Goal: Transaction & Acquisition: Purchase product/service

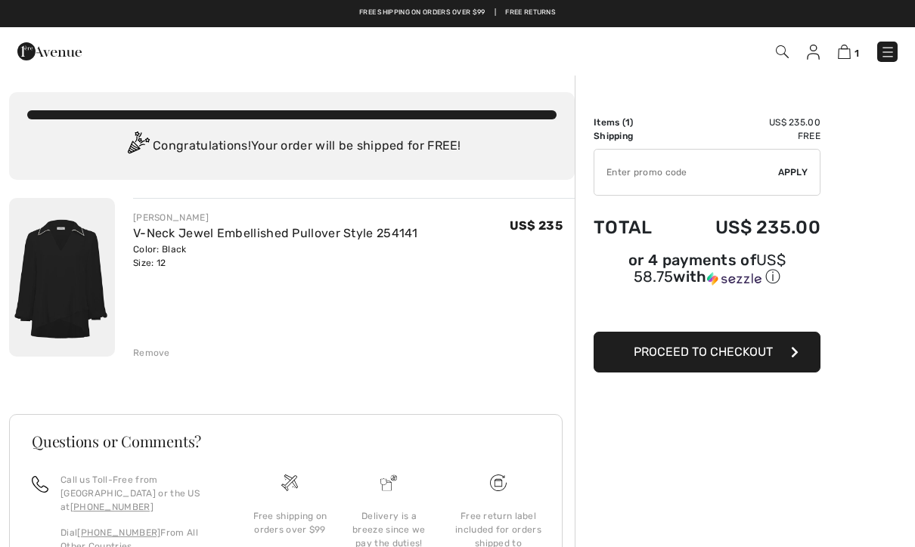
click at [530, 13] on link "Free Returns" at bounding box center [530, 13] width 51 height 11
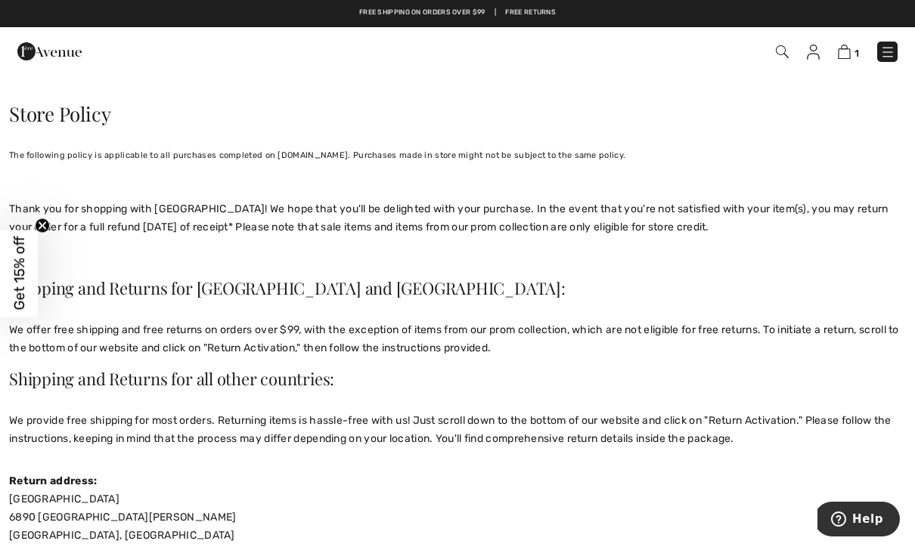
click at [11, 268] on span "Get 15% off" at bounding box center [19, 274] width 17 height 74
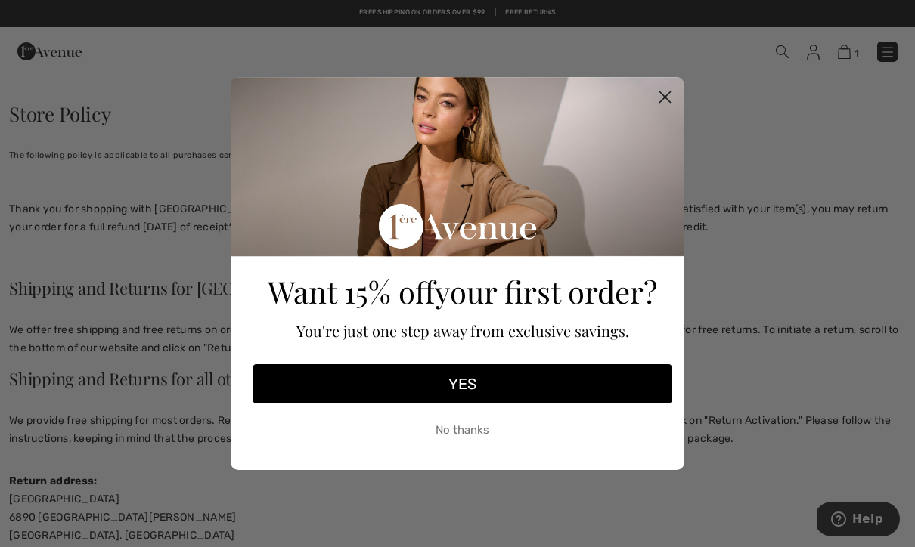
click at [507, 389] on button "YES" at bounding box center [461, 383] width 419 height 39
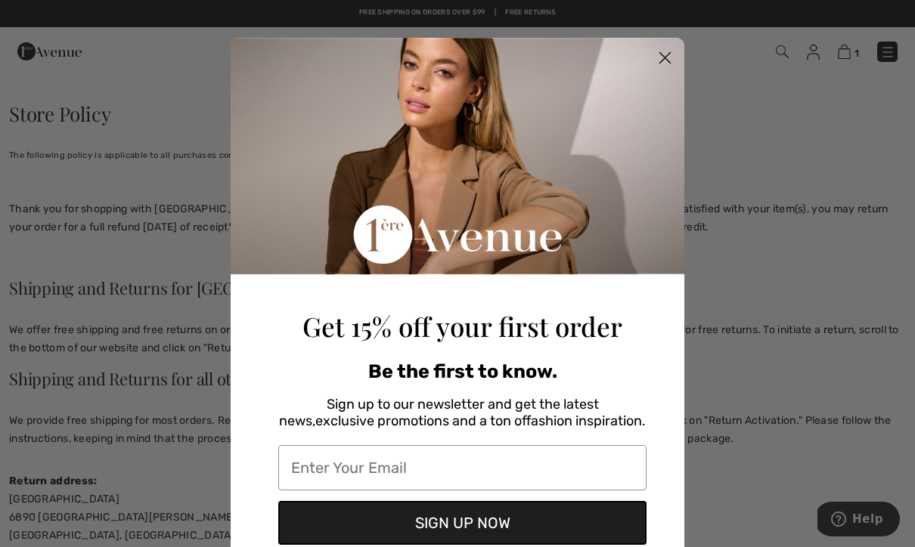
click at [488, 461] on input "Enter Your Email" at bounding box center [462, 467] width 368 height 45
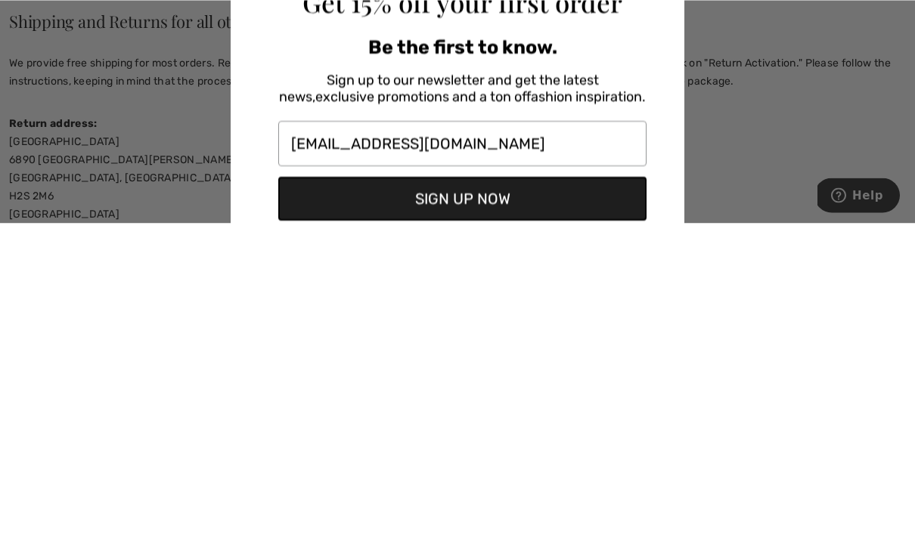
type input "bizalysa1821@gmail.com"
click at [548, 501] on button "SIGN UP NOW" at bounding box center [462, 523] width 368 height 44
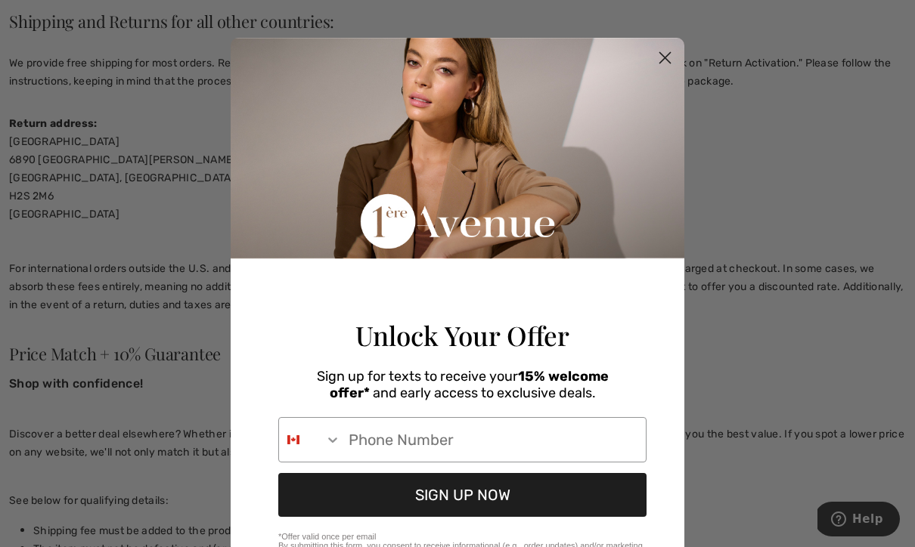
click at [560, 452] on input "Phone Number" at bounding box center [493, 440] width 305 height 44
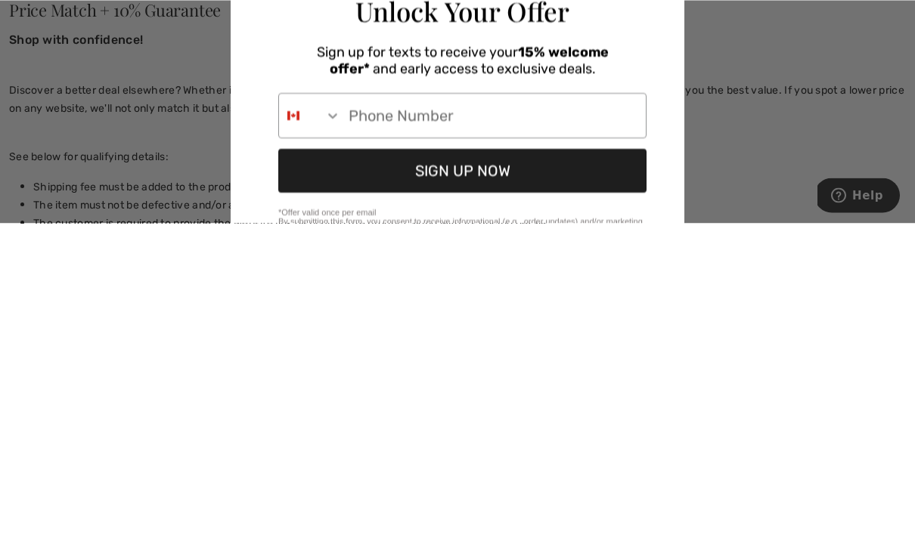
type input "847-682-5120"
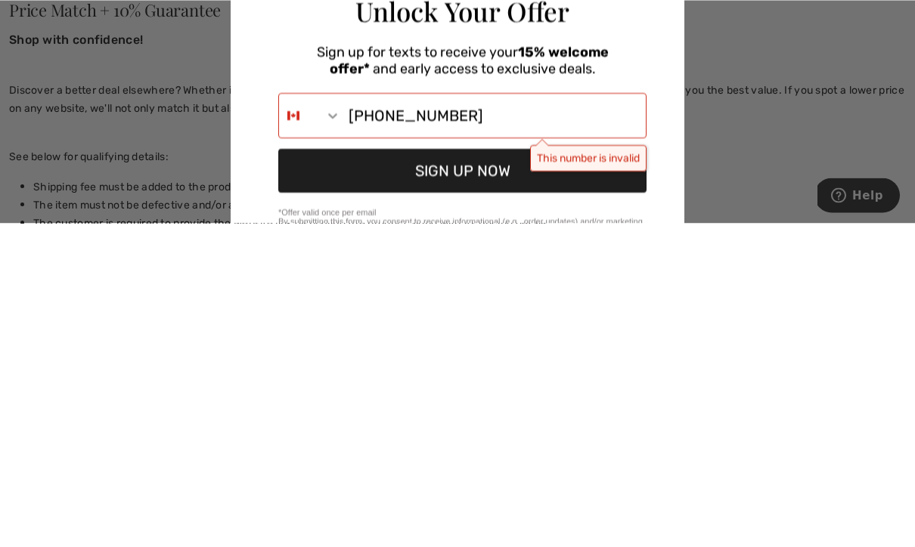
scroll to position [701, 0]
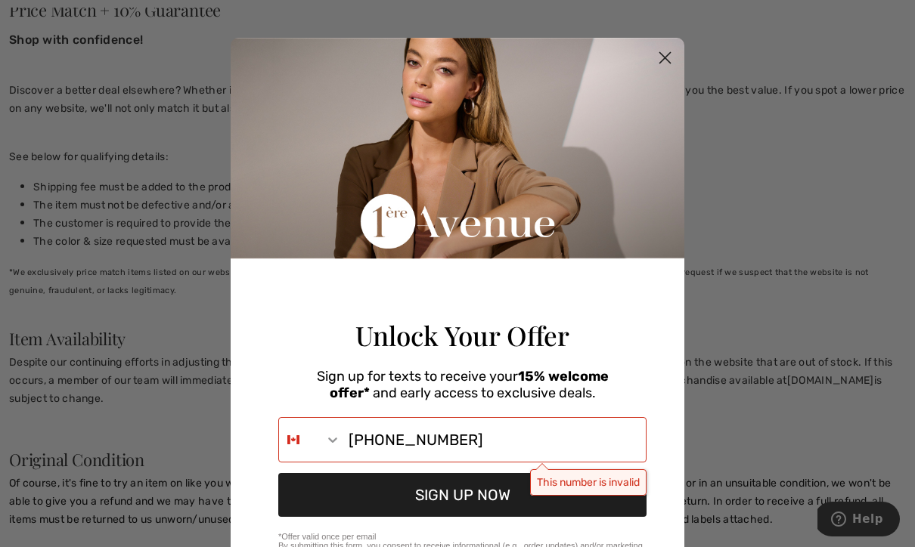
click at [351, 462] on input "847-682-5120" at bounding box center [493, 440] width 305 height 44
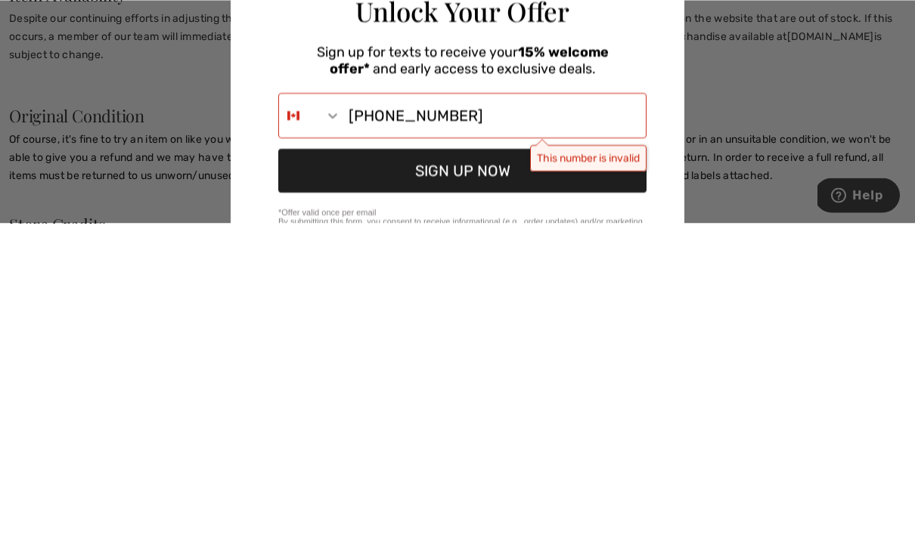
click at [339, 432] on icon "Search Countries" at bounding box center [332, 439] width 15 height 15
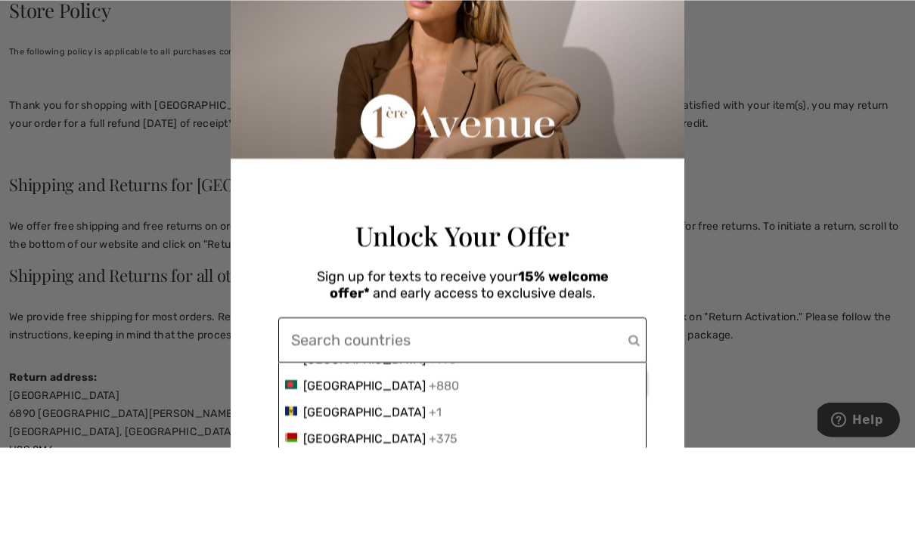
scroll to position [0, 0]
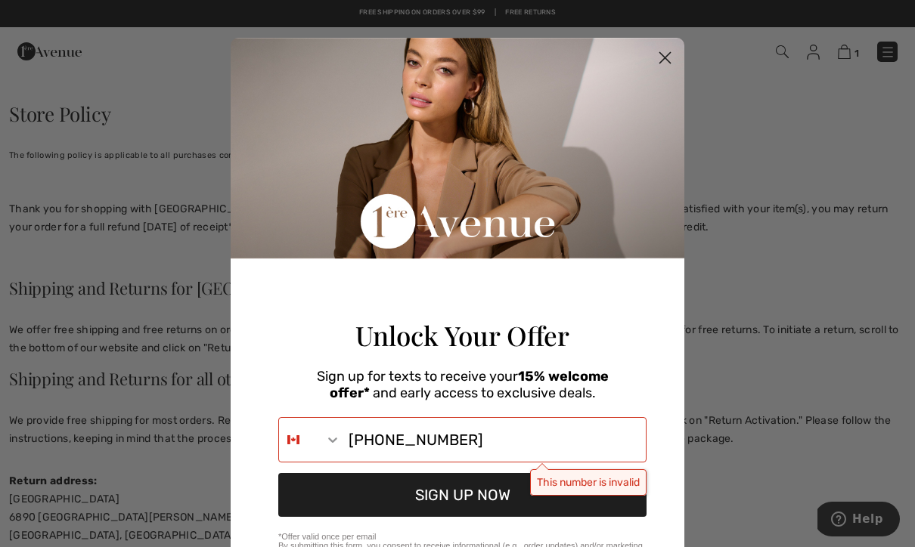
click at [660, 63] on icon "Close dialog" at bounding box center [665, 58] width 11 height 11
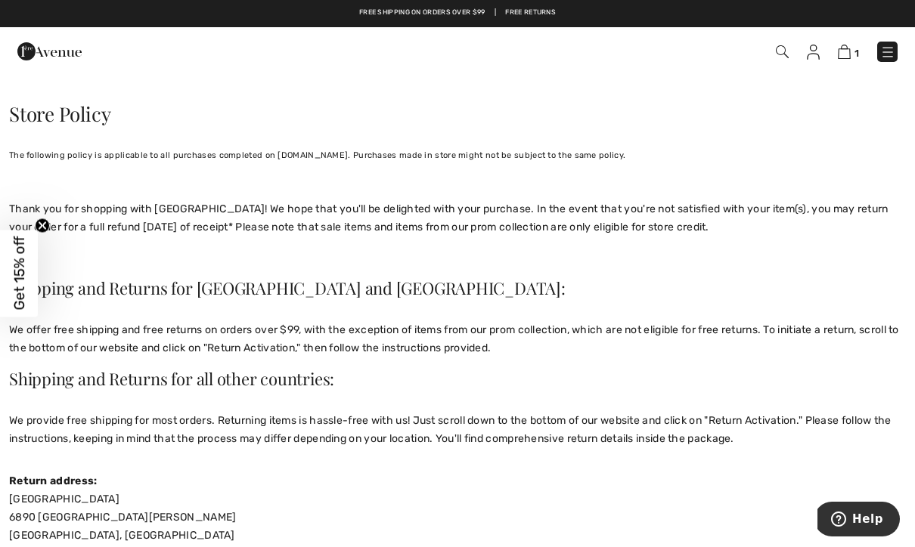
click at [41, 228] on icon "Close teaser" at bounding box center [42, 226] width 6 height 6
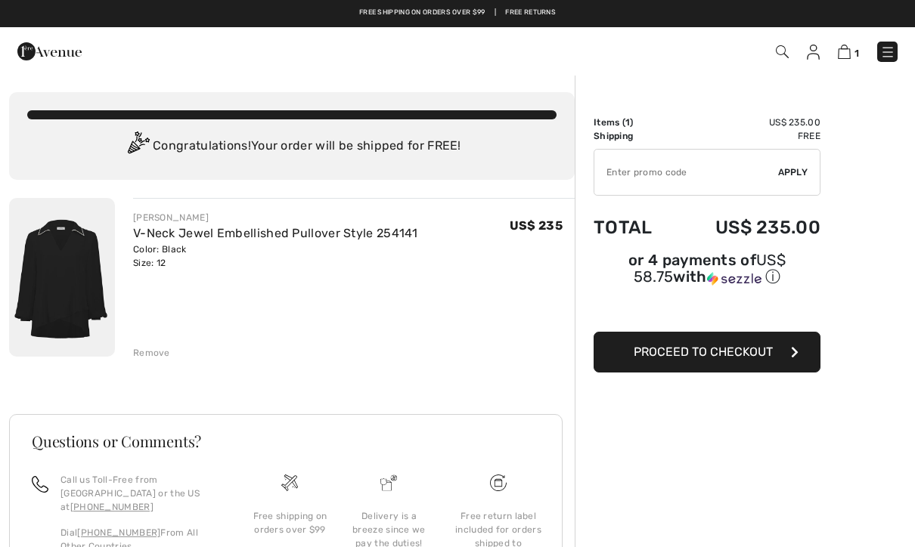
click at [768, 355] on span "Proceed to Checkout" at bounding box center [702, 352] width 139 height 14
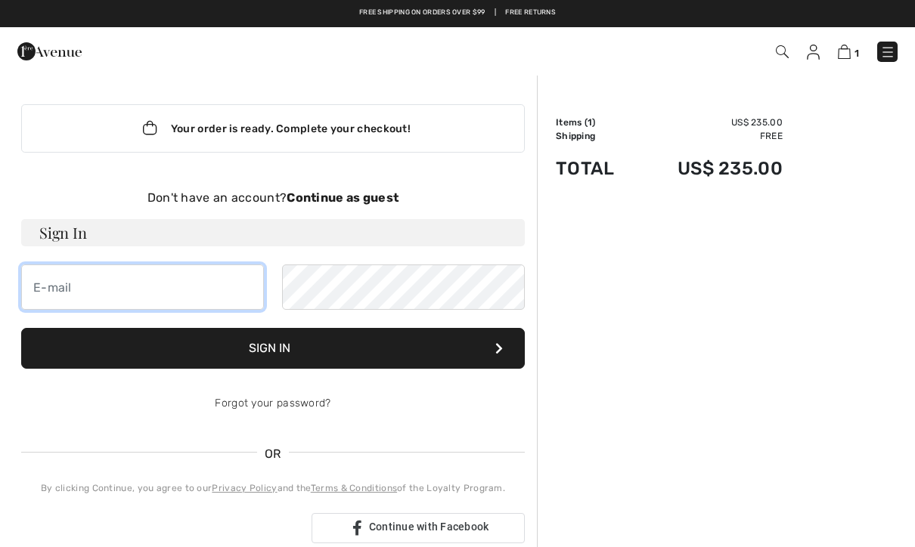
click at [54, 287] on input "email" at bounding box center [142, 287] width 243 height 45
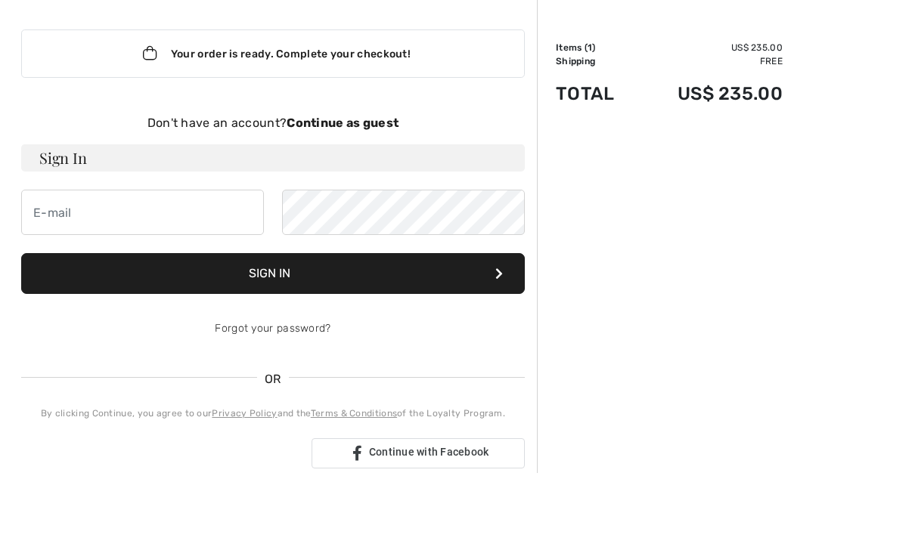
scroll to position [75, 0]
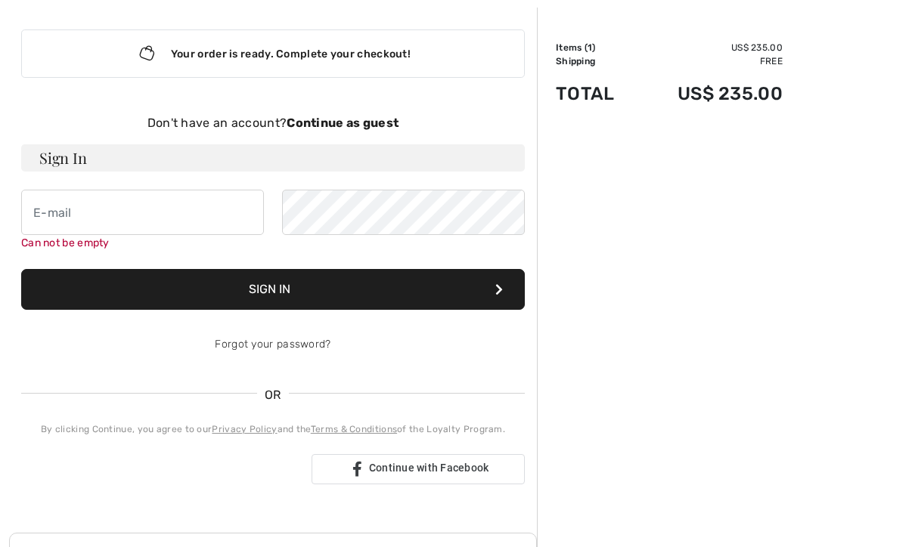
click at [313, 123] on strong "Continue as guest" at bounding box center [342, 123] width 112 height 14
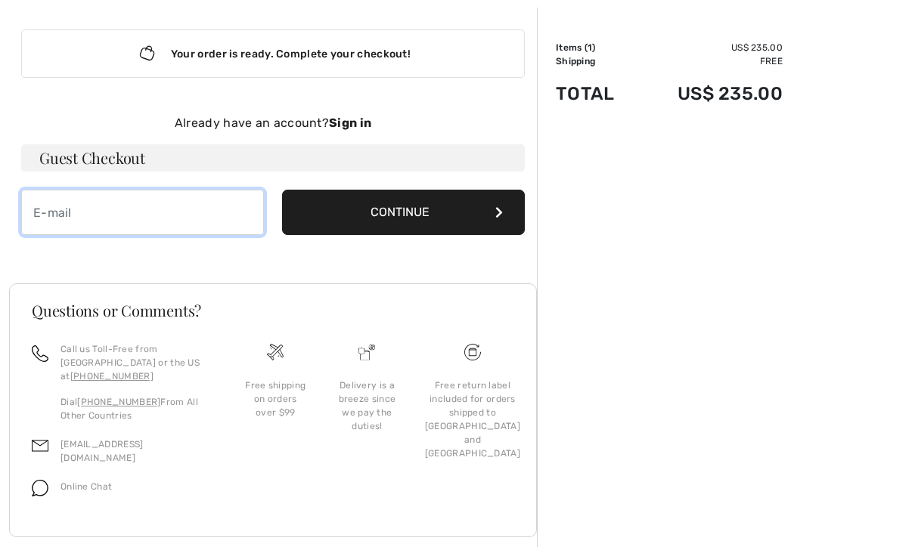
click at [57, 207] on input "email" at bounding box center [142, 212] width 243 height 45
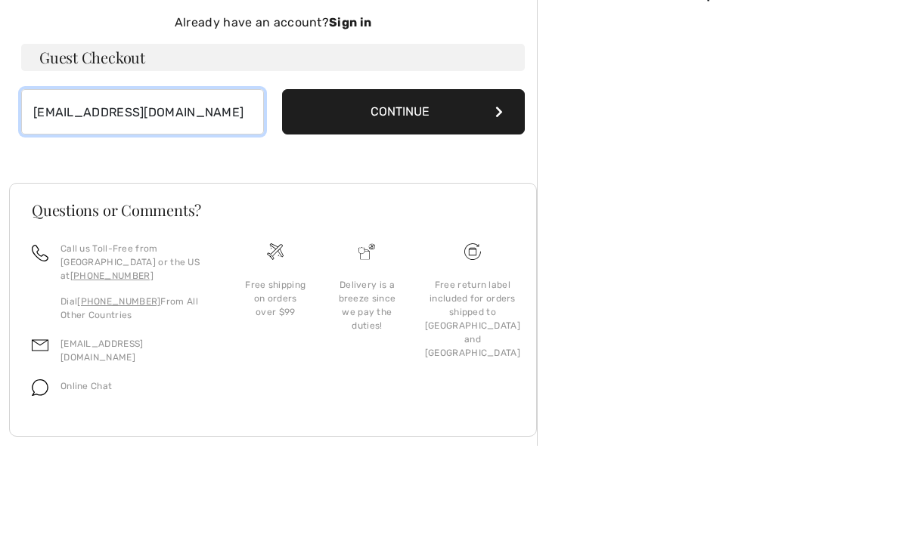
type input "bizalysa1821@gmail.com"
click at [453, 190] on button "Continue" at bounding box center [403, 212] width 243 height 45
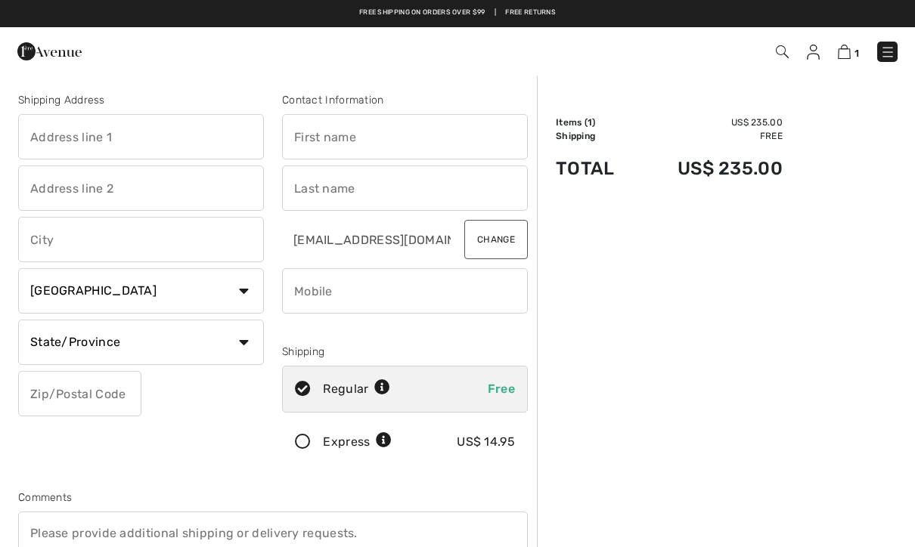
click at [40, 134] on input "text" at bounding box center [141, 136] width 246 height 45
type input "2416"
type input "[STREET_ADDRESS][PERSON_NAME]"
type input "Evanston"
select select "0"
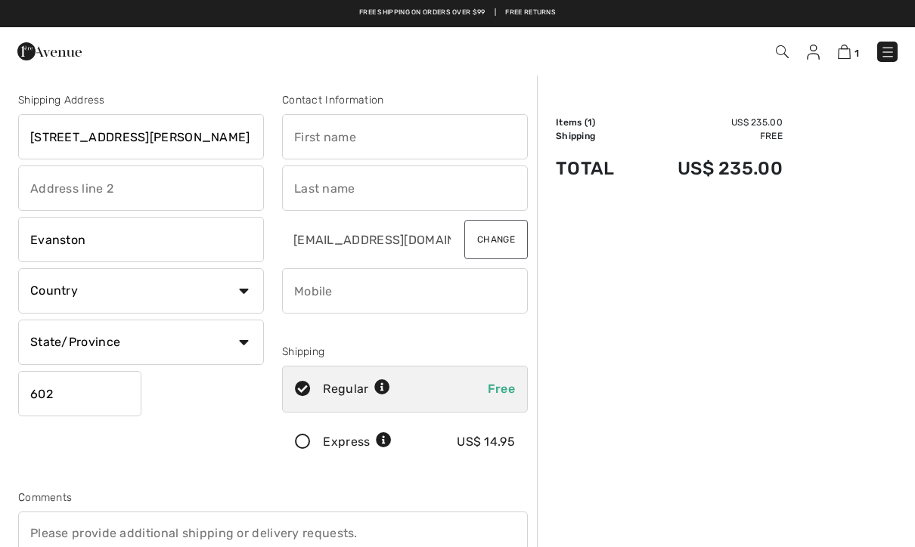
type input "60201"
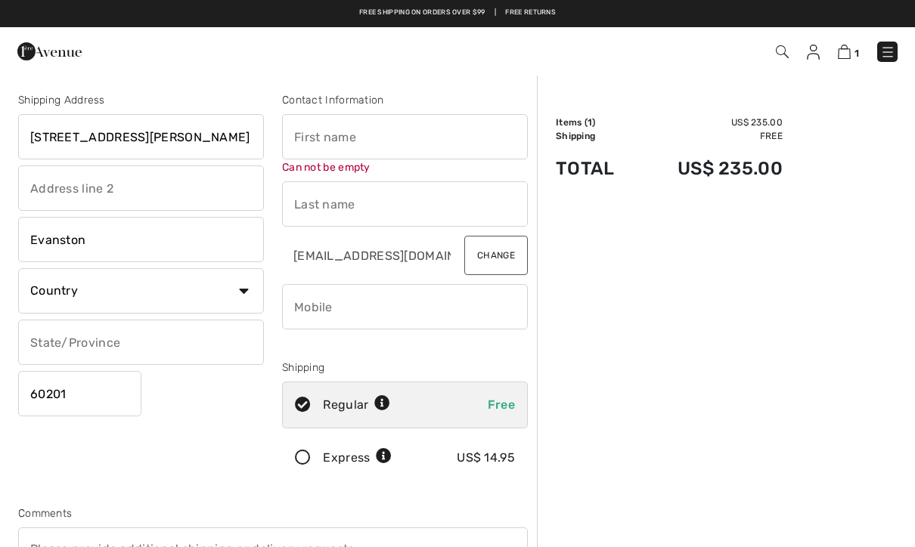
click at [474, 156] on input "text" at bounding box center [405, 136] width 246 height 45
type input "Alysa"
click at [486, 211] on div "Contact Information Alysa Can not be empty bizalysa1821@gmail.com Change Shippi…" at bounding box center [405, 289] width 264 height 395
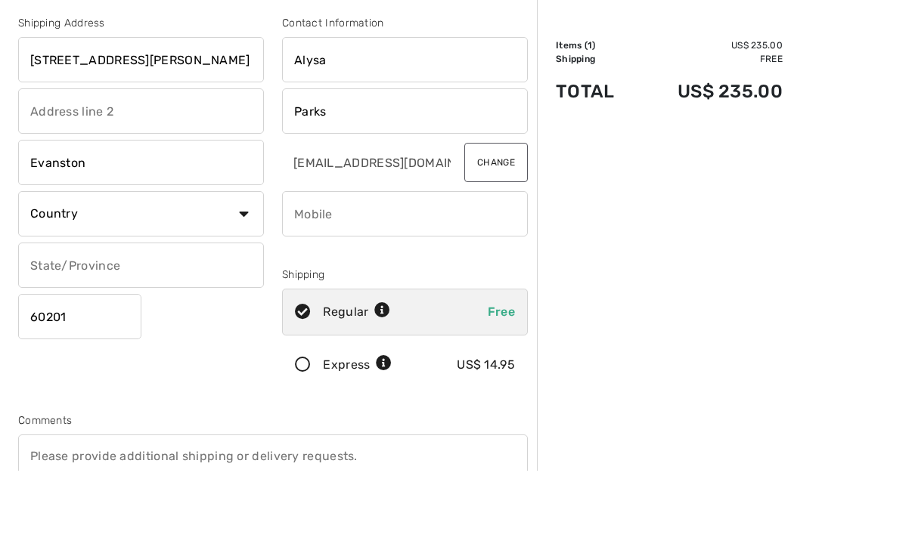
scroll to position [77, 0]
type input "Parks"
click at [54, 212] on select "Country Canada United States Afghanistan Aland Islands Albania Algeria American…" at bounding box center [141, 213] width 246 height 45
select select "US"
click at [43, 266] on select "State/Province Alabama Alaska American Samoa Arizona Arkansas California Colora…" at bounding box center [141, 265] width 246 height 45
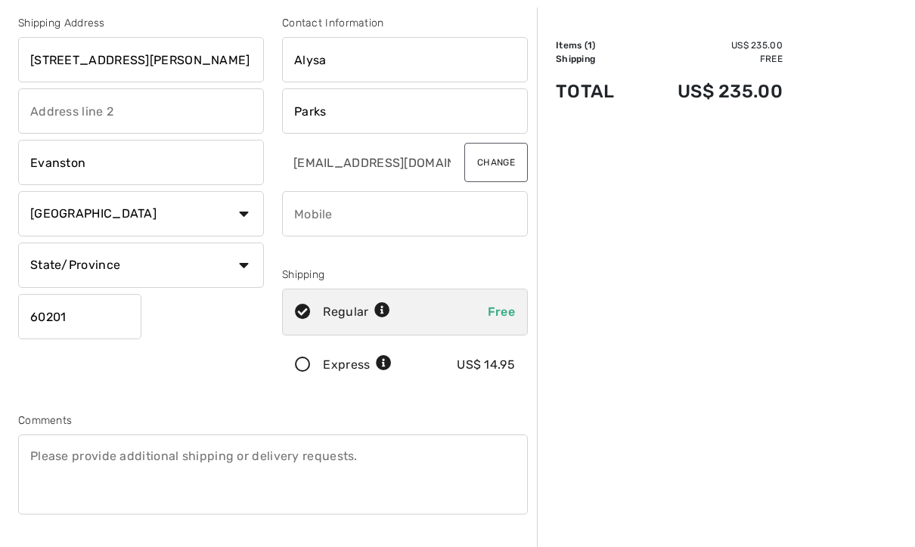
select select "IL"
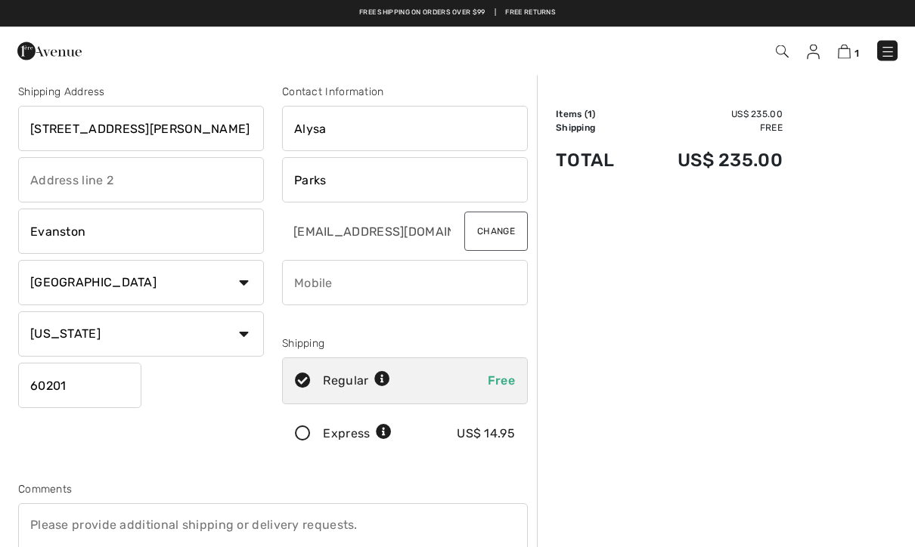
scroll to position [2, 0]
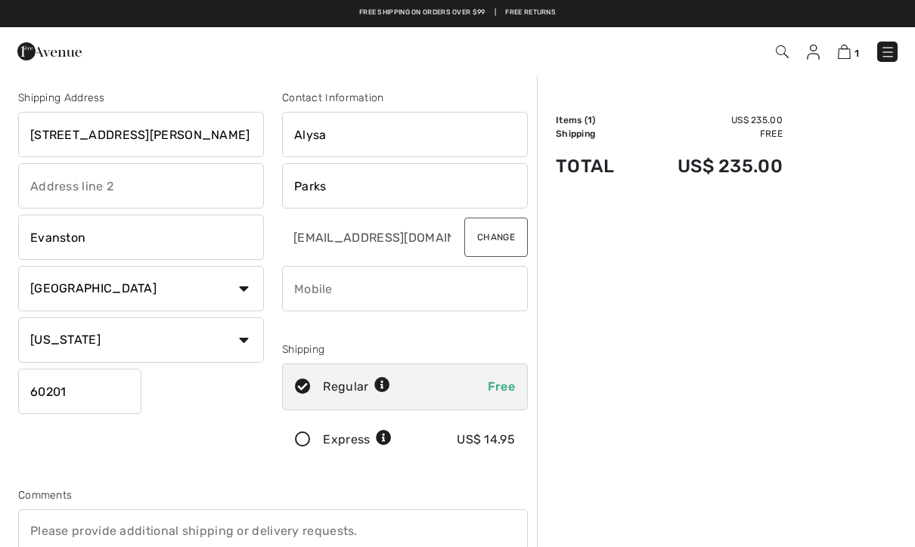
click at [496, 295] on input "phone" at bounding box center [405, 288] width 246 height 45
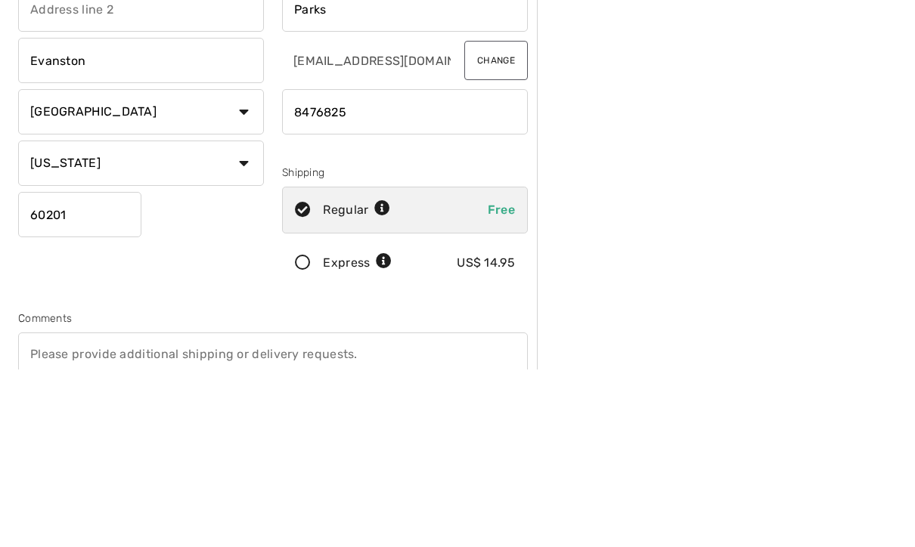
type input "8476825120"
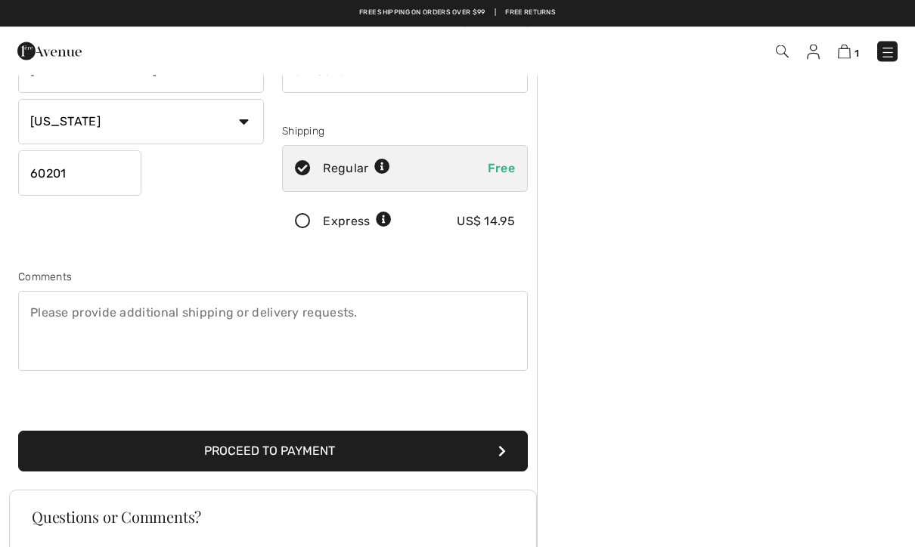
scroll to position [203, 0]
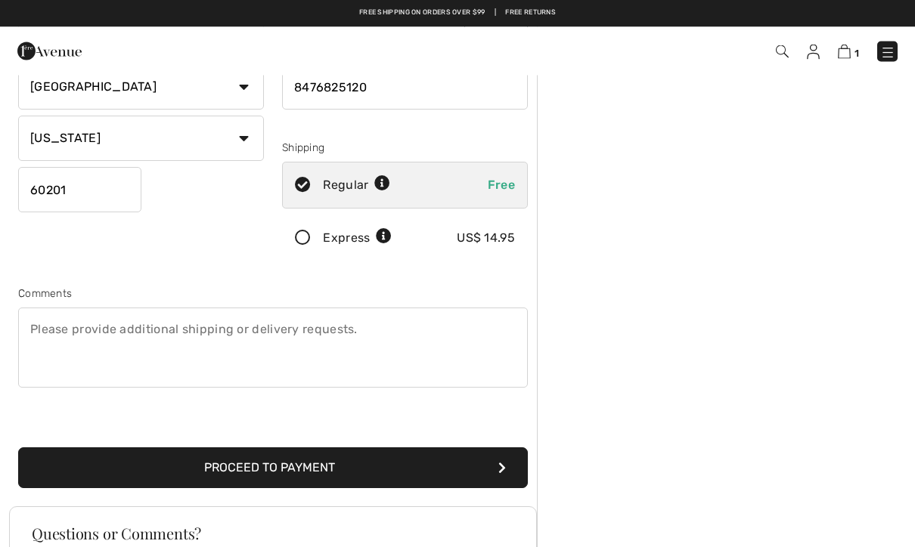
click at [426, 457] on button "Proceed to Payment" at bounding box center [272, 468] width 509 height 41
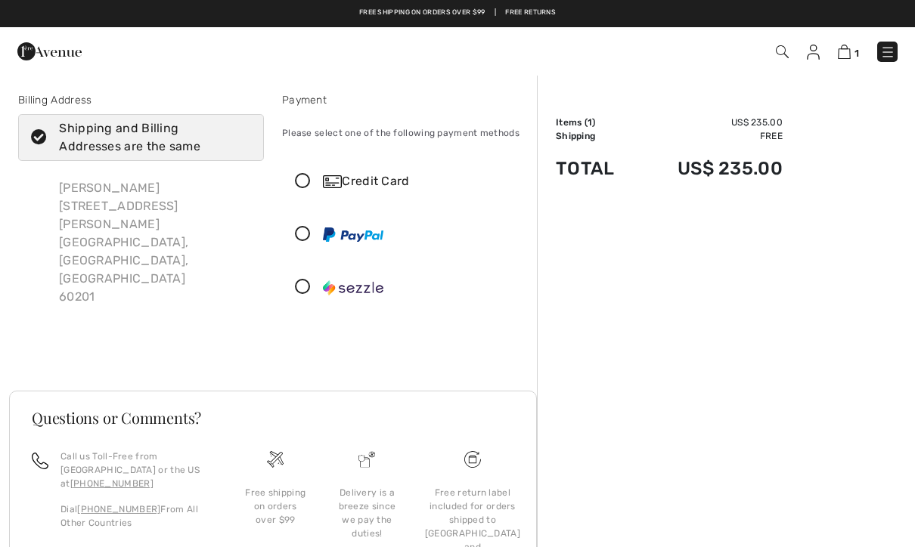
click at [308, 184] on icon at bounding box center [303, 182] width 40 height 16
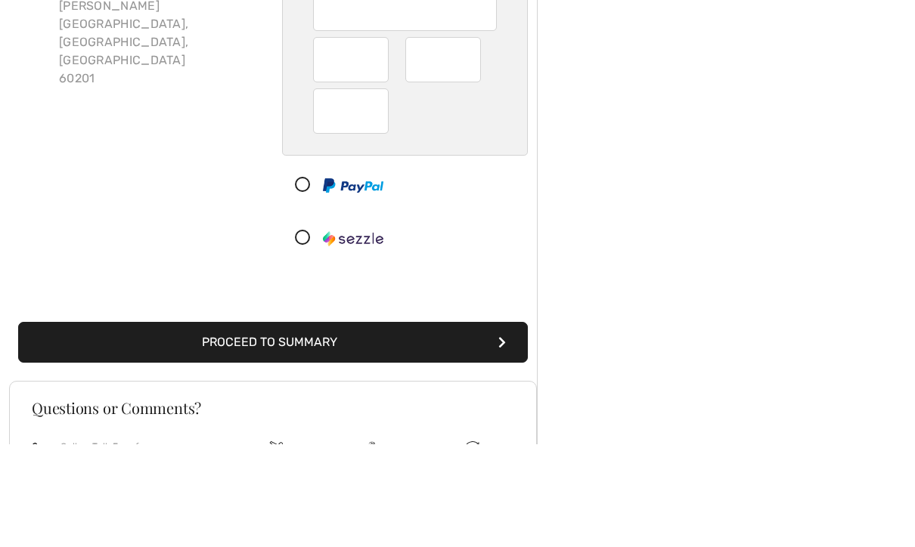
scroll to position [218, 0]
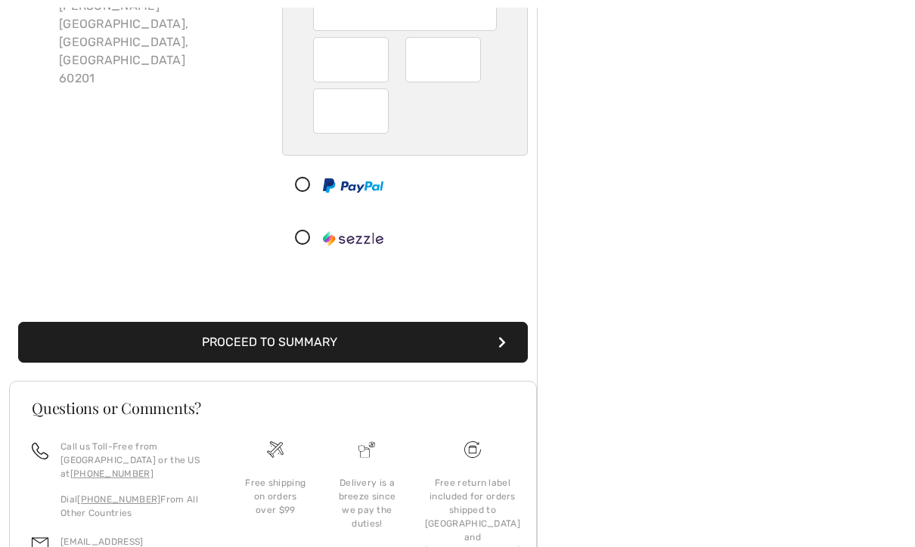
click at [441, 347] on button "Proceed to Summary" at bounding box center [272, 342] width 509 height 41
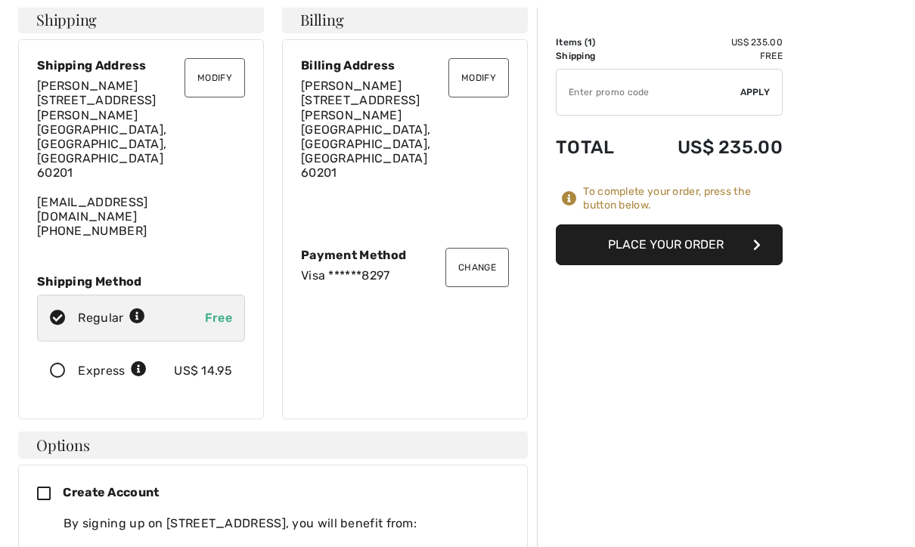
scroll to position [89, 0]
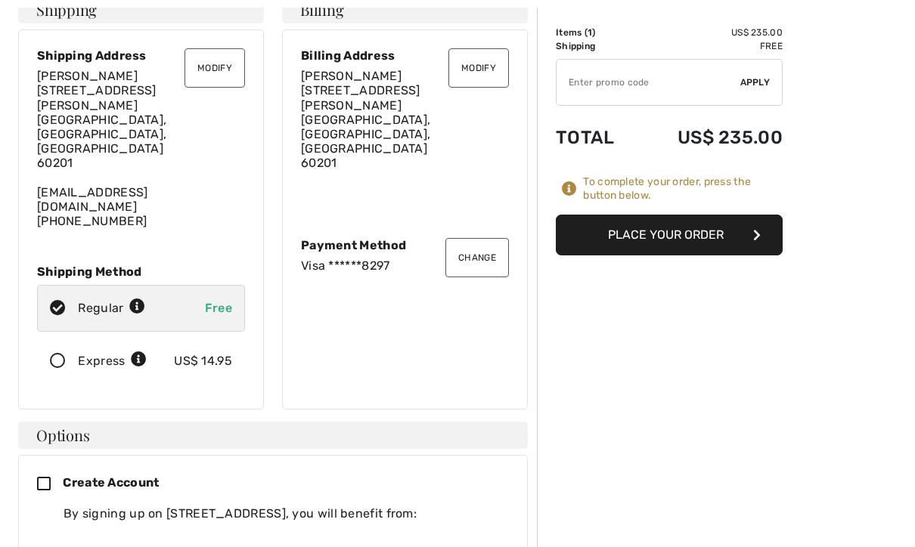
click at [47, 478] on icon at bounding box center [50, 486] width 26 height 16
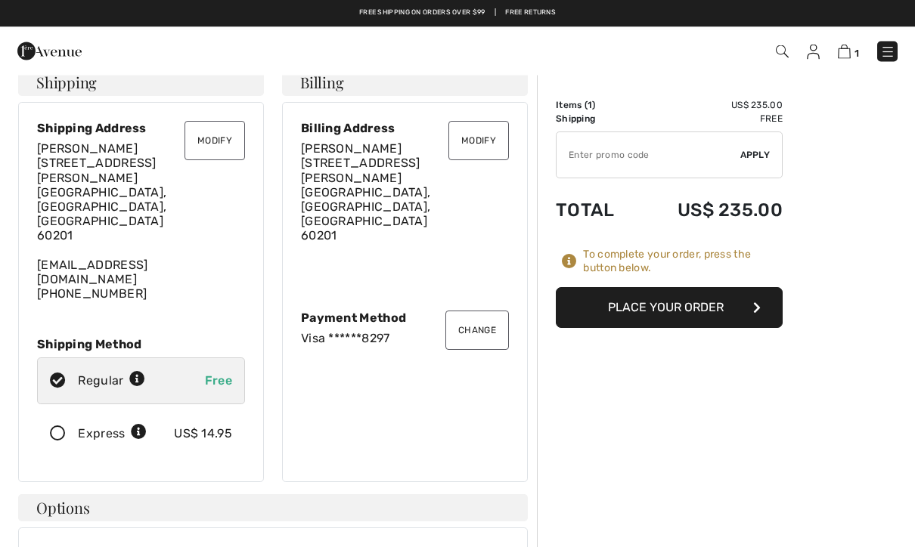
scroll to position [0, 0]
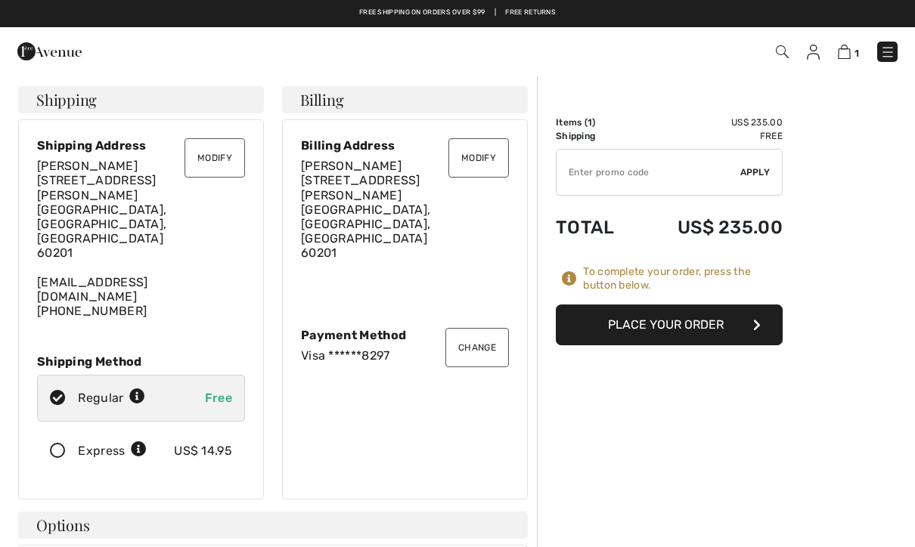
click at [692, 323] on button "Place Your Order" at bounding box center [669, 325] width 227 height 41
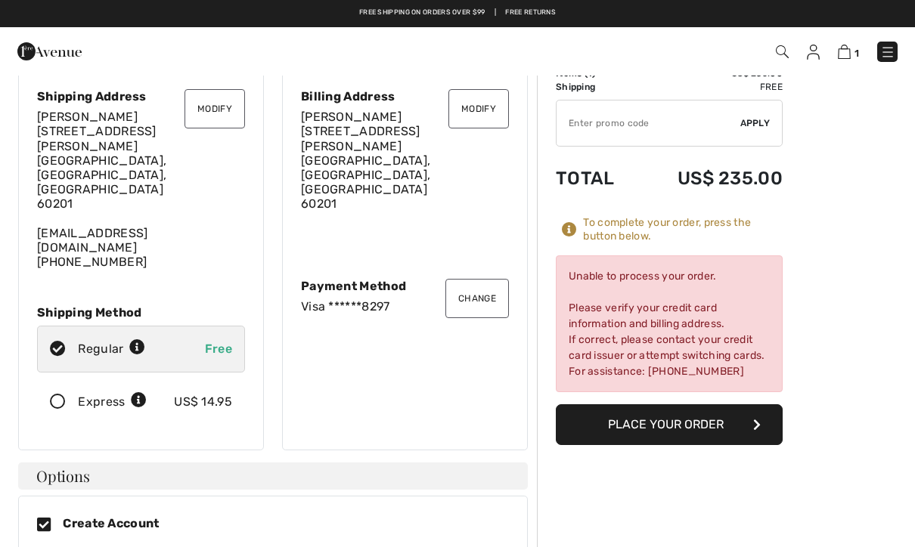
scroll to position [46, 0]
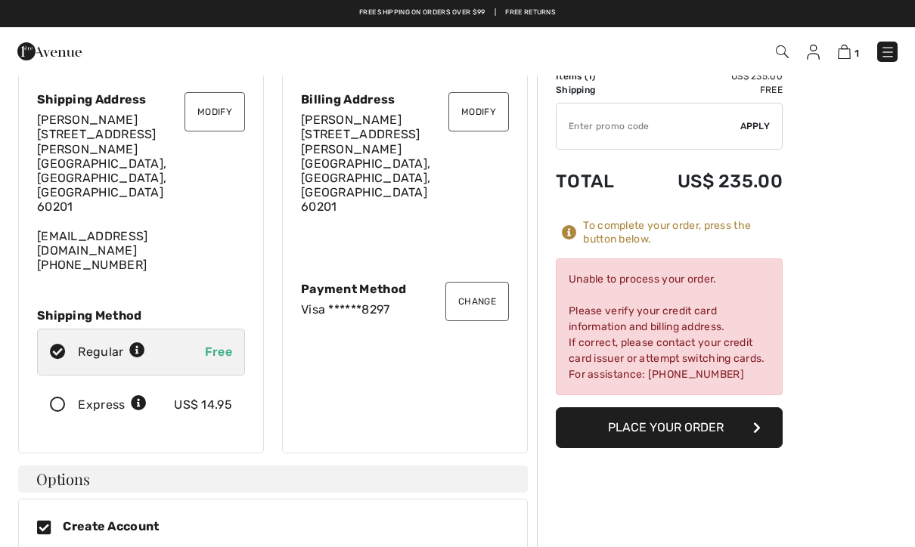
click at [475, 282] on button "Change" at bounding box center [476, 301] width 63 height 39
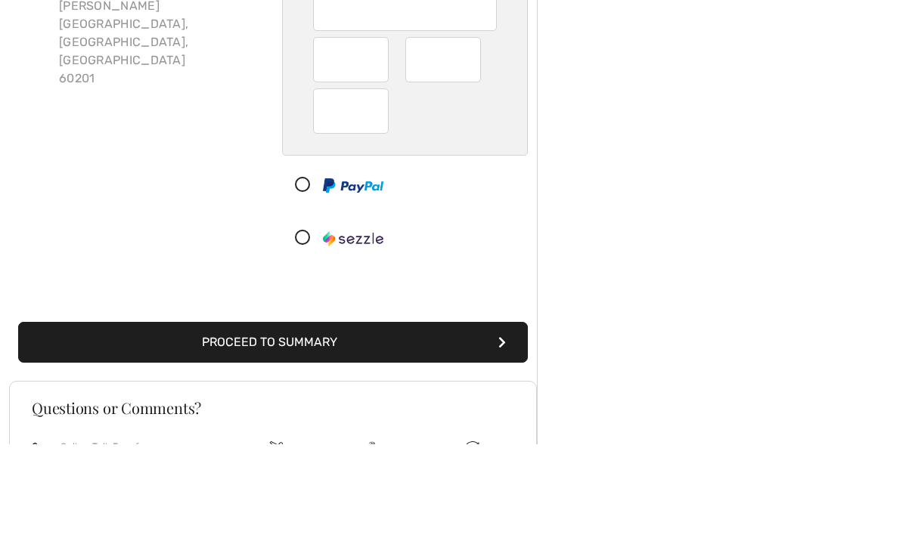
scroll to position [218, 0]
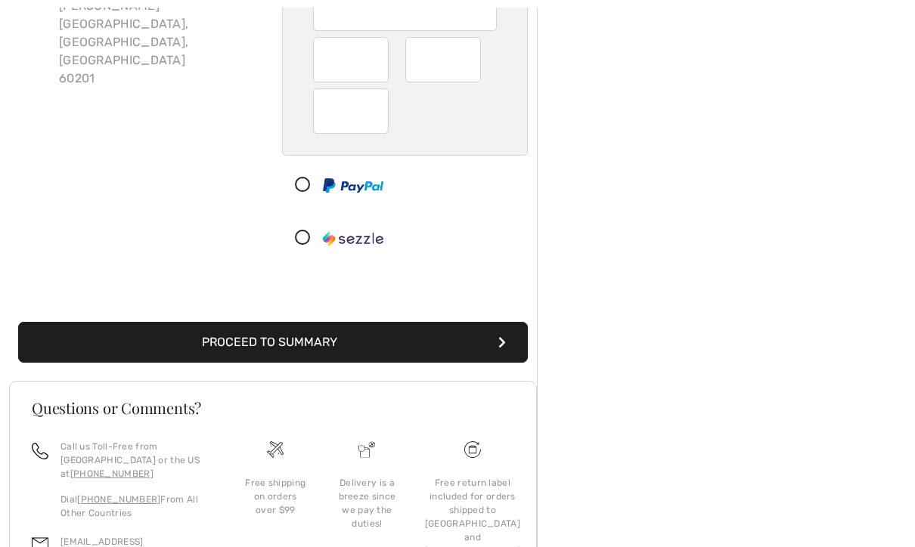
click at [419, 340] on button "Proceed to Summary" at bounding box center [272, 342] width 509 height 41
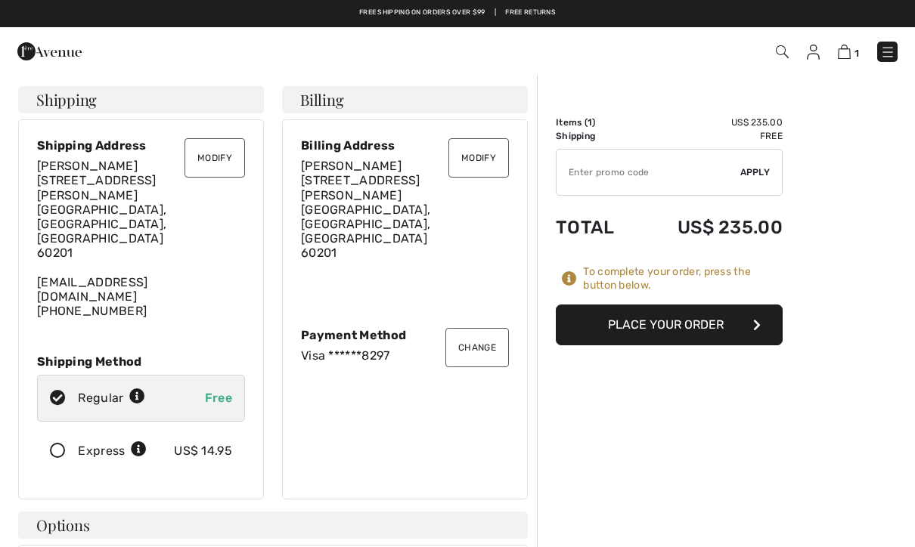
click at [688, 330] on button "Place Your Order" at bounding box center [669, 325] width 227 height 41
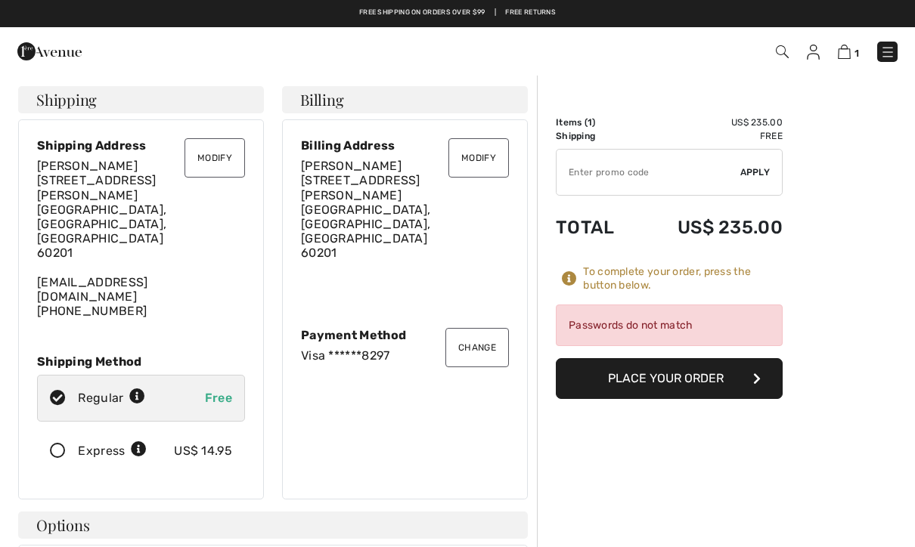
click at [728, 380] on button "Place Your Order" at bounding box center [669, 378] width 227 height 41
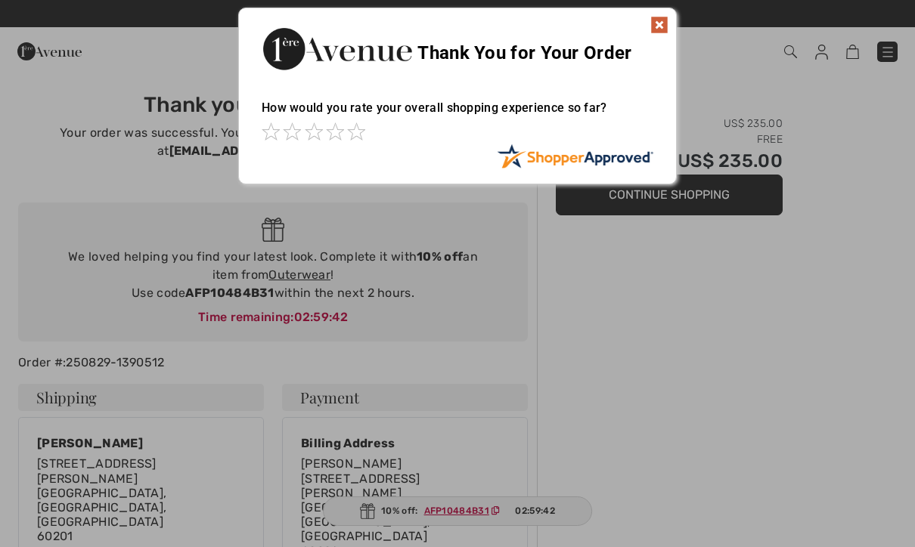
click at [662, 32] on img at bounding box center [659, 25] width 18 height 18
